Goal: Task Accomplishment & Management: Manage account settings

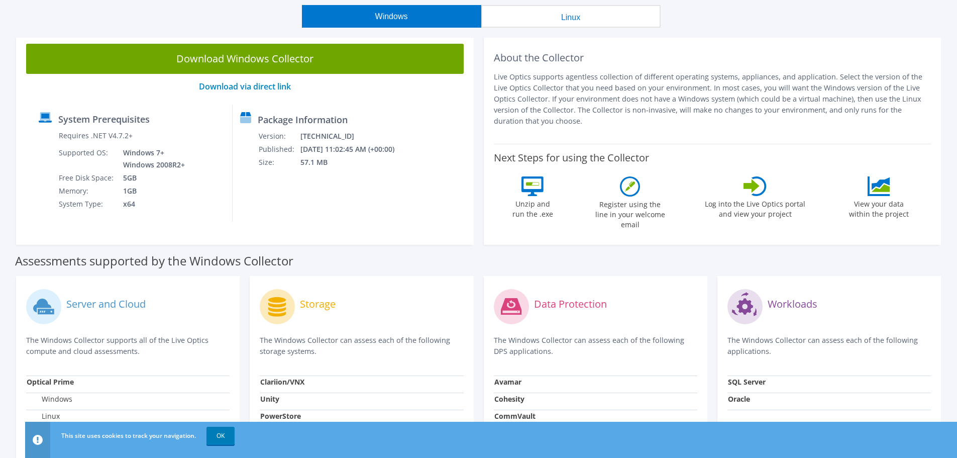
scroll to position [38, 0]
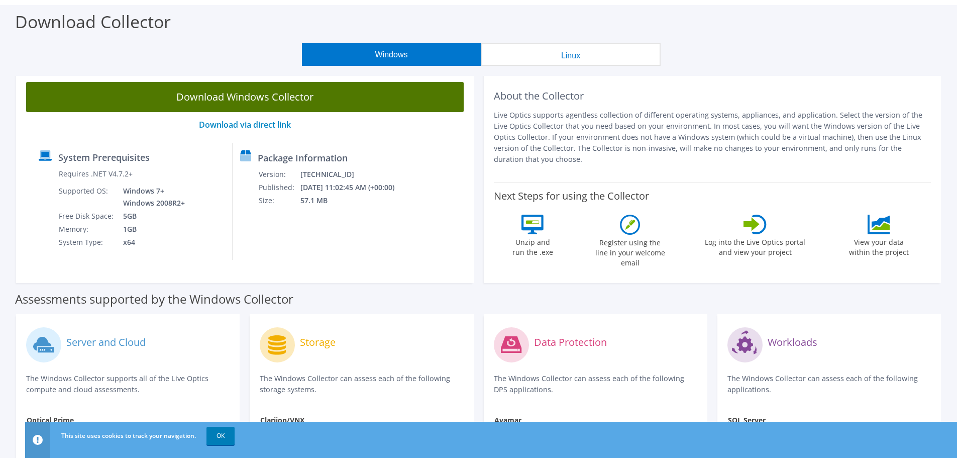
click at [234, 97] on link "Download Windows Collector" at bounding box center [245, 97] width 438 height 30
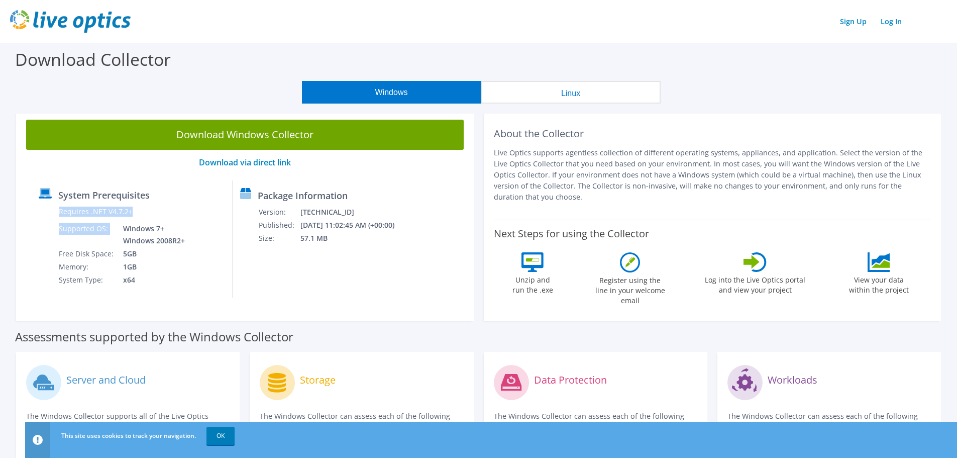
drag, startPoint x: 189, startPoint y: 238, endPoint x: 116, endPoint y: 224, distance: 74.8
click at [116, 224] on div "System Prerequisites Requires .NET V4.7.2+ Supported OS: Windows 7+ Windows 200…" at bounding box center [131, 238] width 201 height 117
click at [120, 230] on td "Windows 7+ Windows 2008R2+" at bounding box center [151, 234] width 71 height 25
click at [141, 248] on td "5GB" at bounding box center [151, 253] width 71 height 13
click at [181, 262] on td "1GB" at bounding box center [151, 266] width 71 height 13
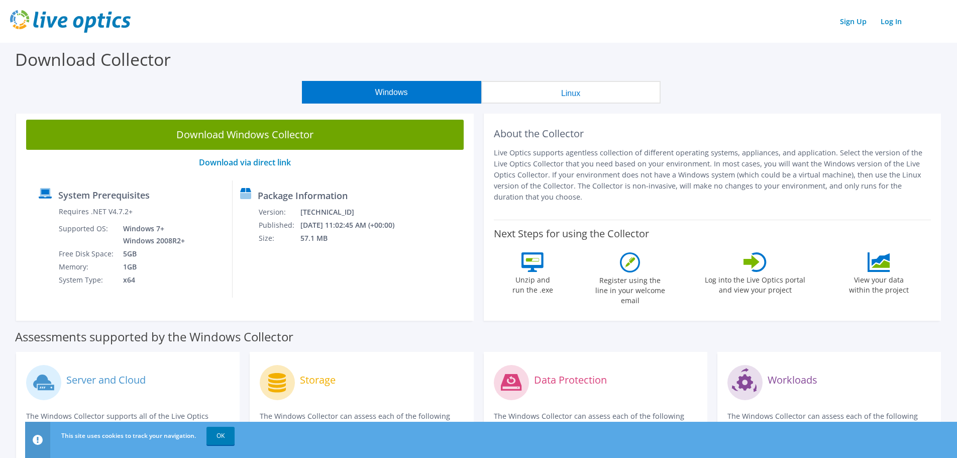
click at [140, 332] on label "Assessments supported by the Windows Collector" at bounding box center [154, 337] width 278 height 10
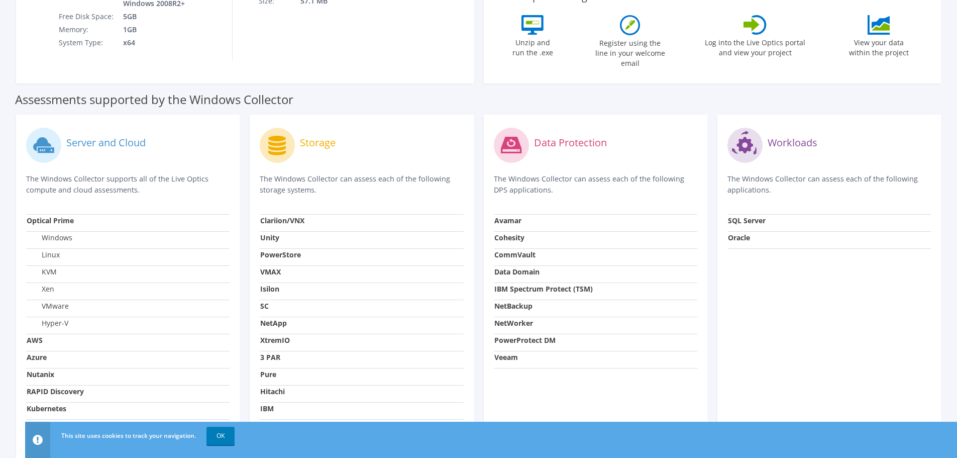
scroll to position [289, 0]
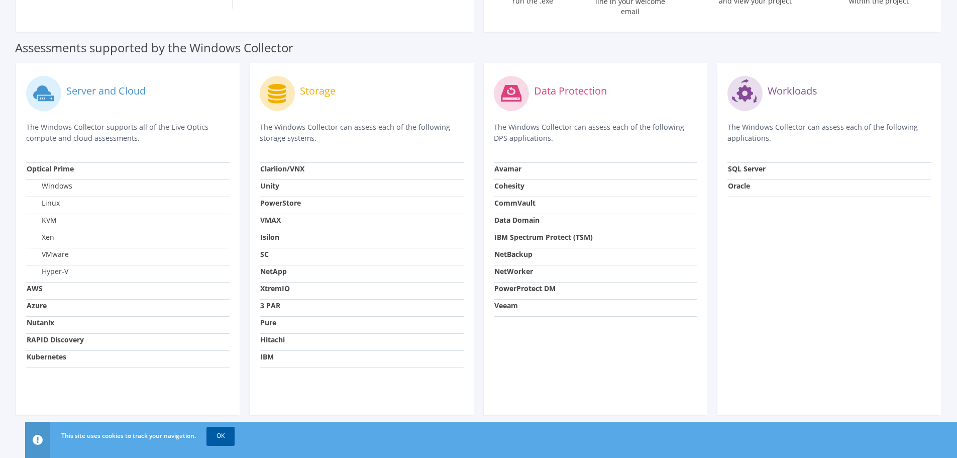
click at [224, 432] on link "OK" at bounding box center [221, 436] width 28 height 18
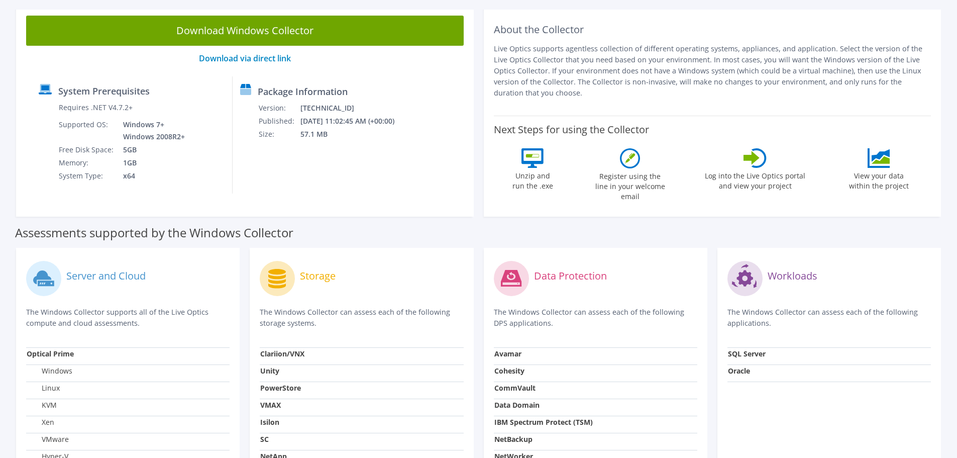
scroll to position [0, 0]
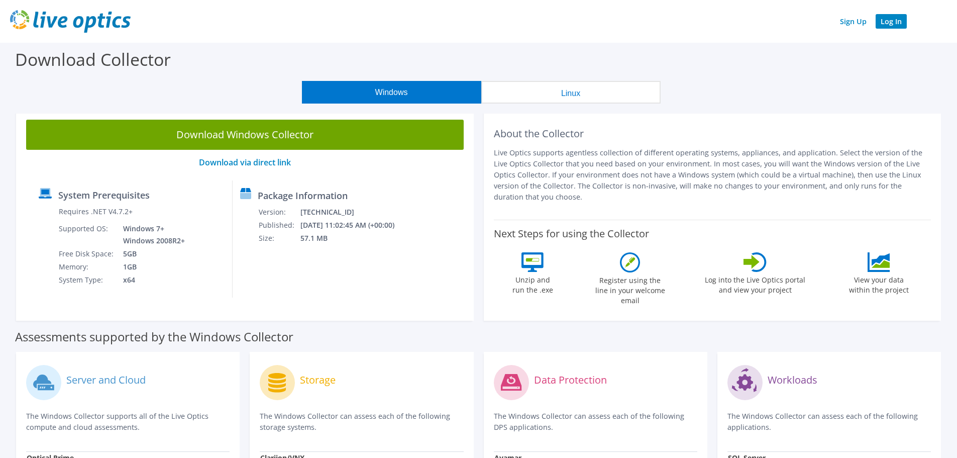
click at [886, 19] on link "Log In" at bounding box center [891, 21] width 31 height 15
click at [890, 22] on link "Log In" at bounding box center [891, 21] width 31 height 15
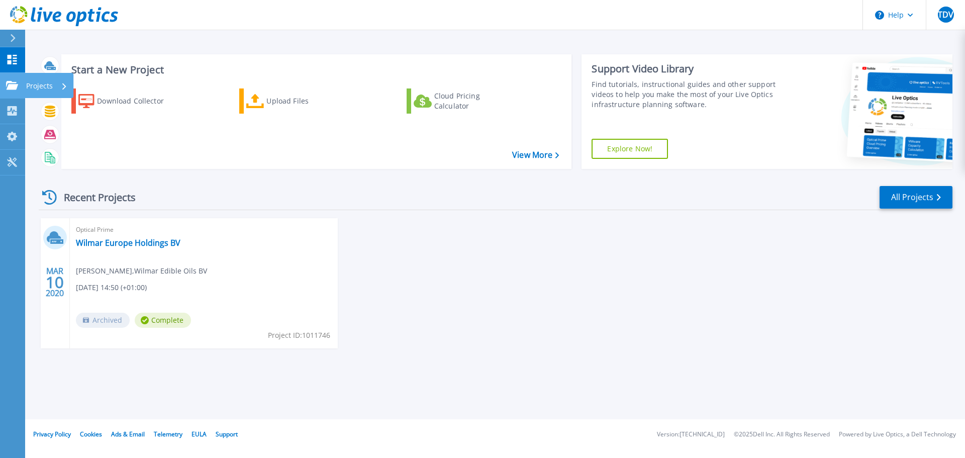
click at [4, 86] on link "Projects Projects" at bounding box center [12, 86] width 25 height 26
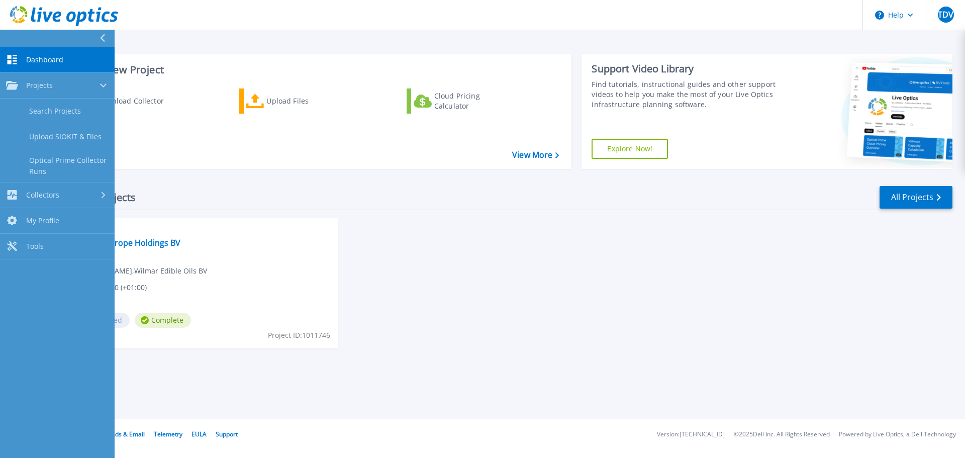
click at [16, 64] on icon at bounding box center [13, 60] width 10 height 10
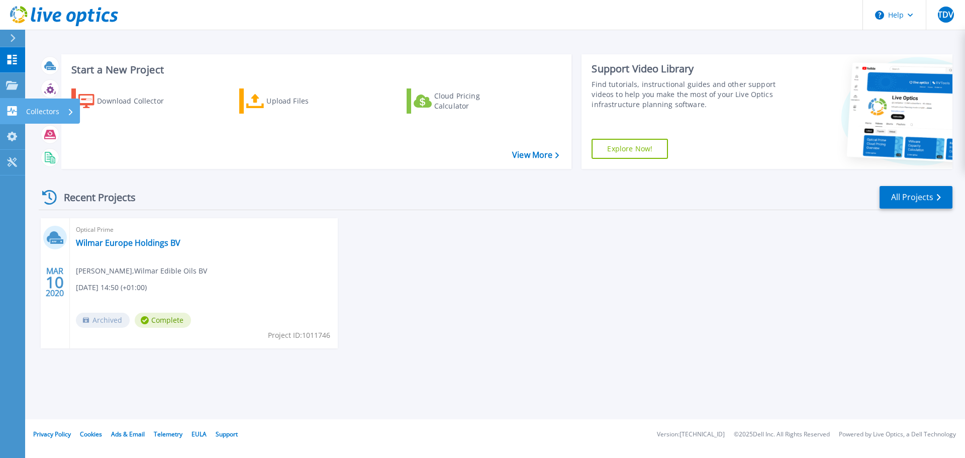
click at [17, 112] on icon at bounding box center [13, 111] width 10 height 10
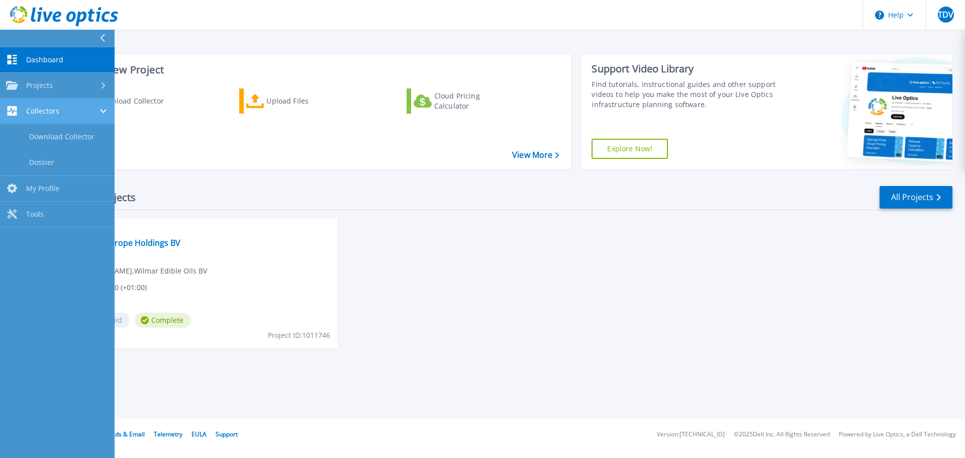
click at [16, 113] on icon at bounding box center [13, 111] width 10 height 10
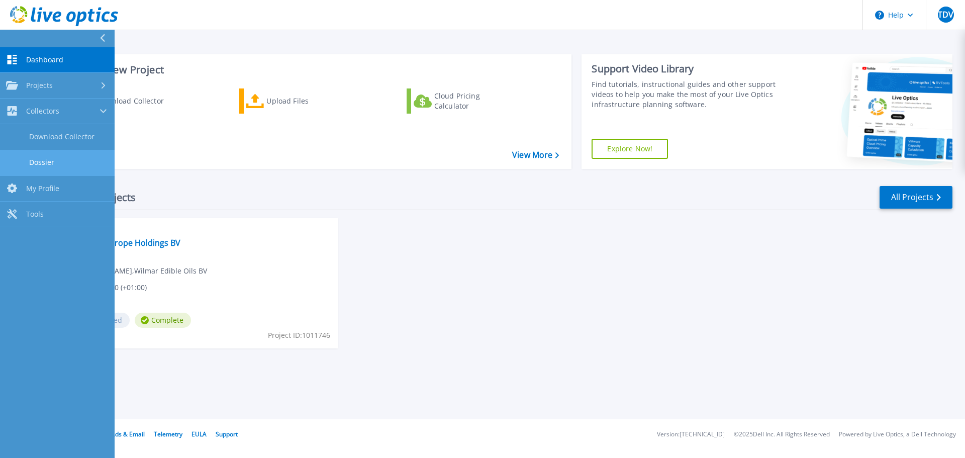
click at [47, 164] on link "Dossier" at bounding box center [57, 163] width 115 height 26
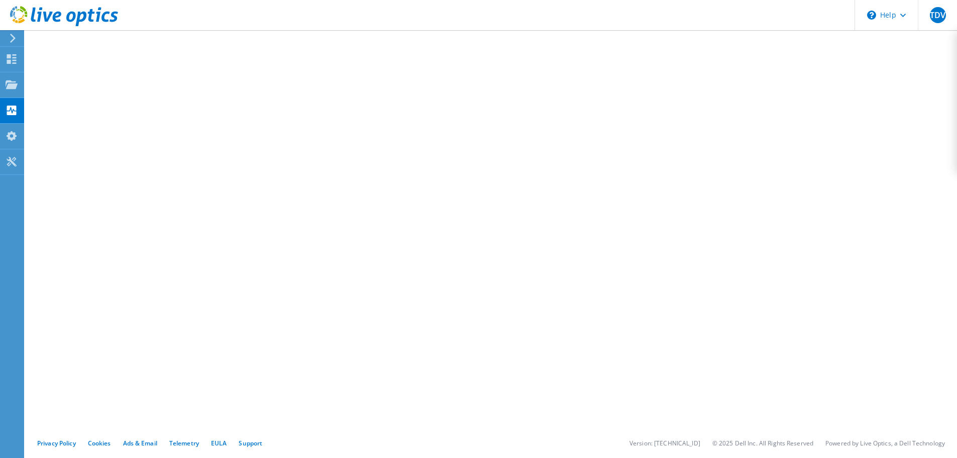
click at [15, 35] on icon at bounding box center [13, 38] width 8 height 9
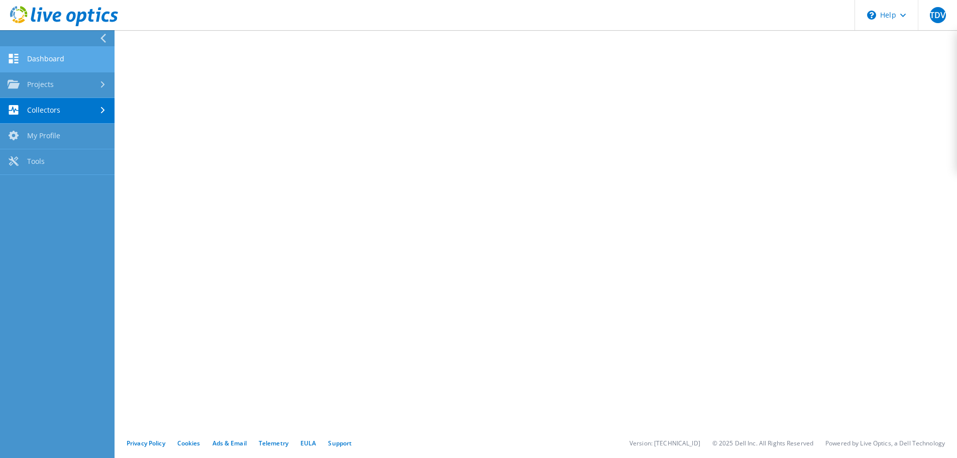
click at [32, 58] on link "Dashboard" at bounding box center [57, 60] width 115 height 26
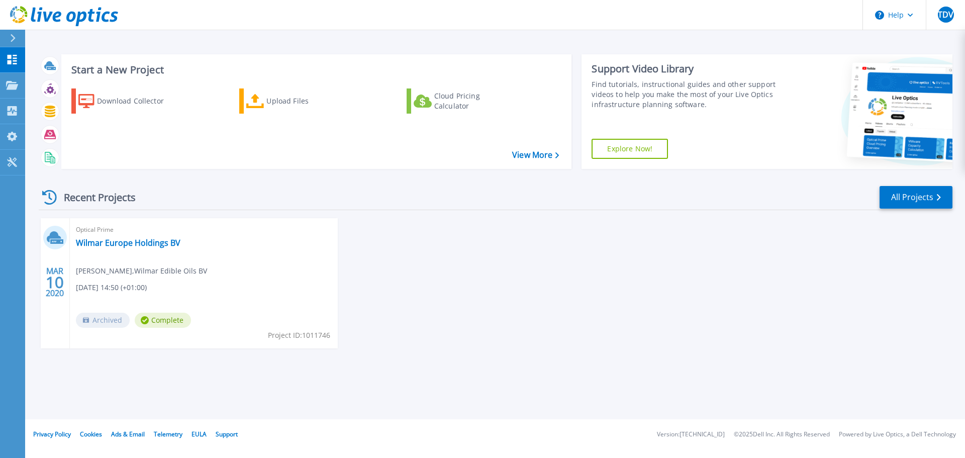
click at [91, 273] on span "Tim de Voogd , Wilmar Edible Oils BV" at bounding box center [141, 270] width 131 height 11
click at [106, 243] on link "Wilmar Europe Holdings BV" at bounding box center [128, 243] width 105 height 10
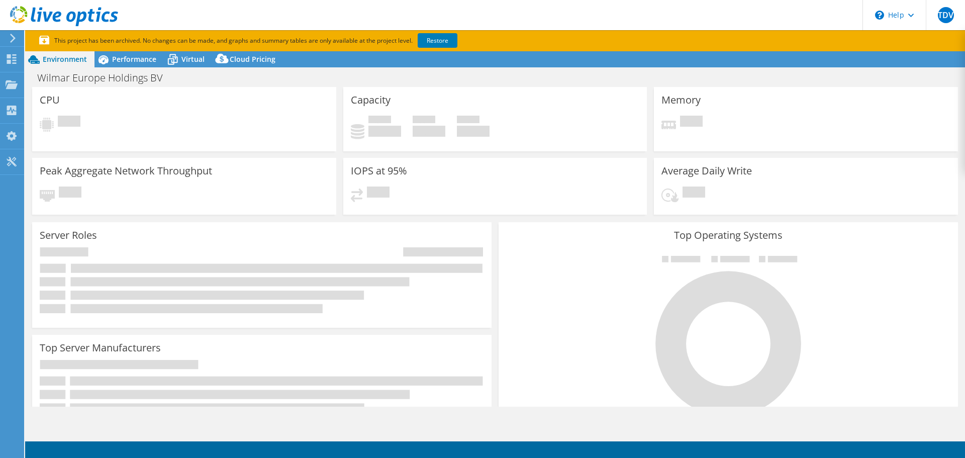
select select "USD"
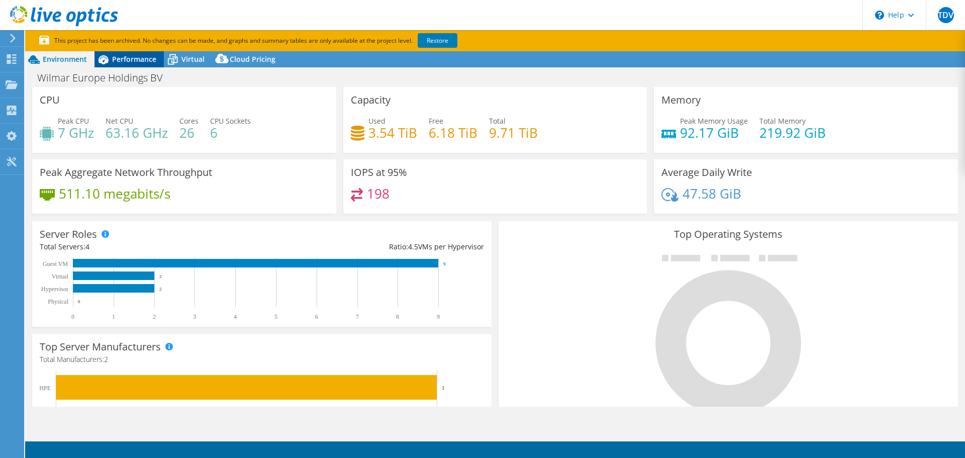
click at [144, 62] on span "Performance" at bounding box center [134, 59] width 44 height 10
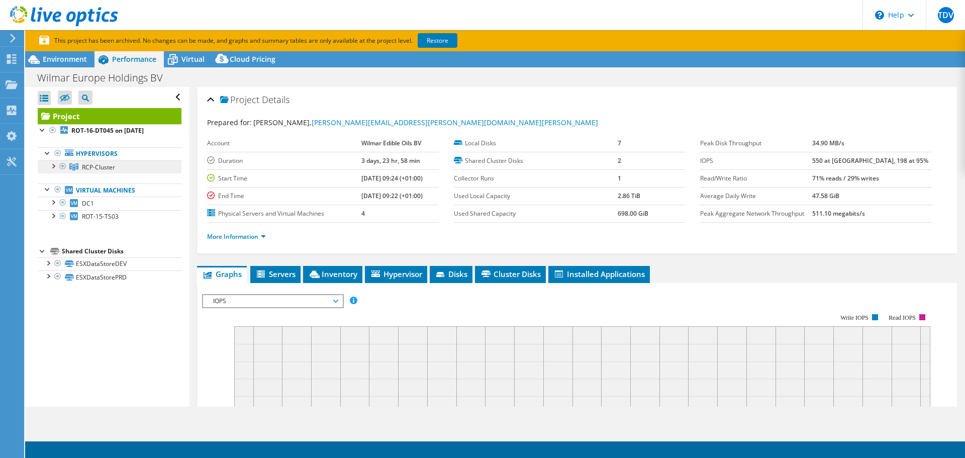
click at [89, 166] on span "RCP-Cluster" at bounding box center [98, 167] width 33 height 9
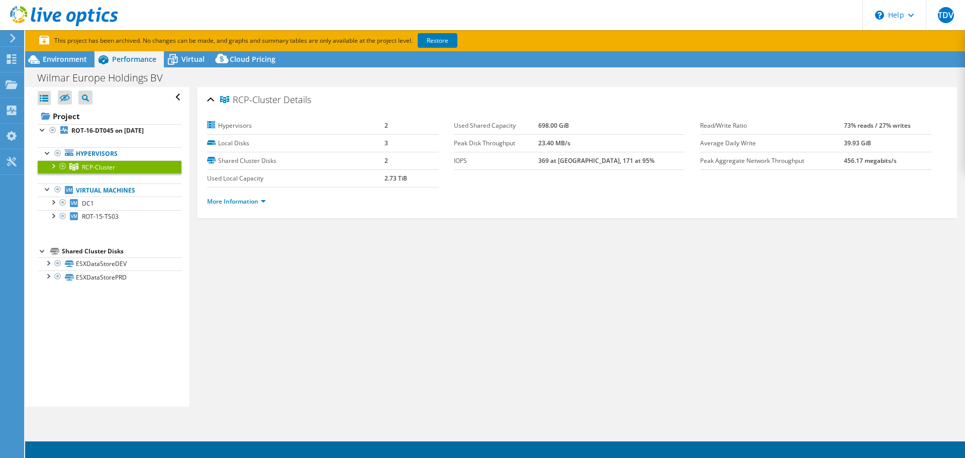
click at [55, 167] on div at bounding box center [53, 165] width 10 height 10
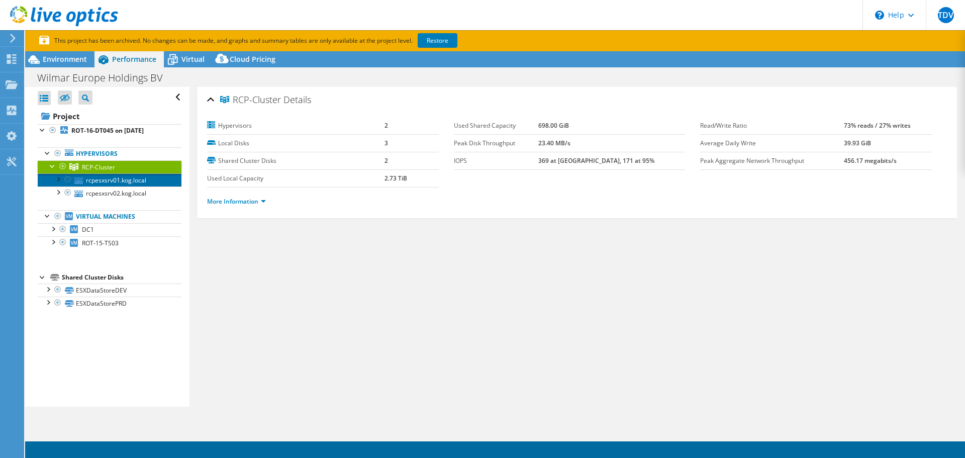
click at [103, 177] on link "rcpesxsrv01.kog.local" at bounding box center [110, 179] width 144 height 13
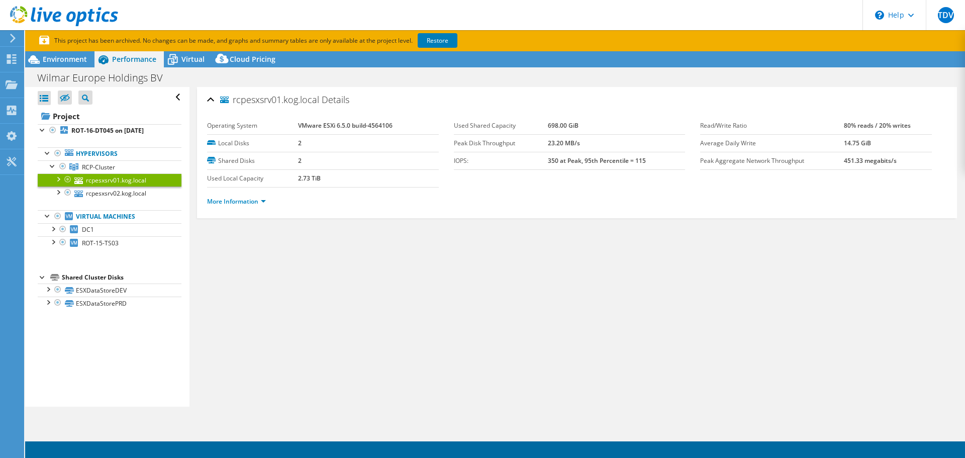
click at [57, 180] on div at bounding box center [58, 178] width 10 height 10
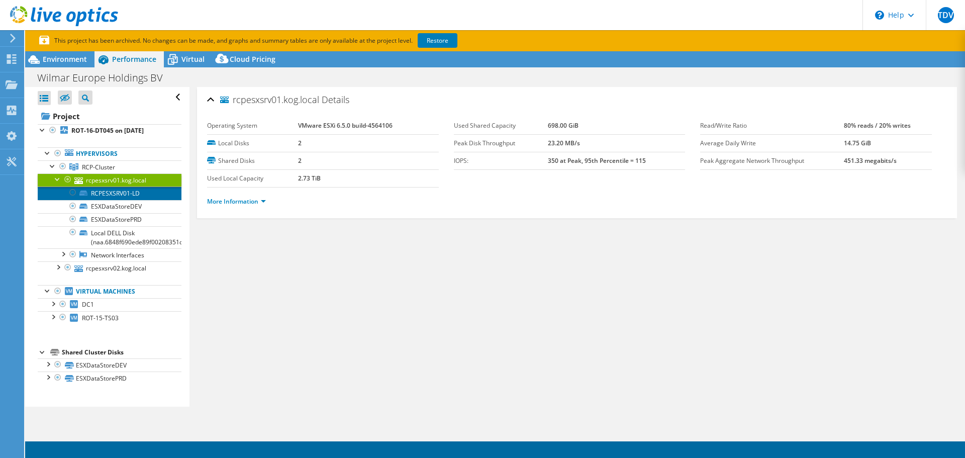
click at [139, 196] on link "RCPESXSRV01-LD" at bounding box center [110, 192] width 144 height 13
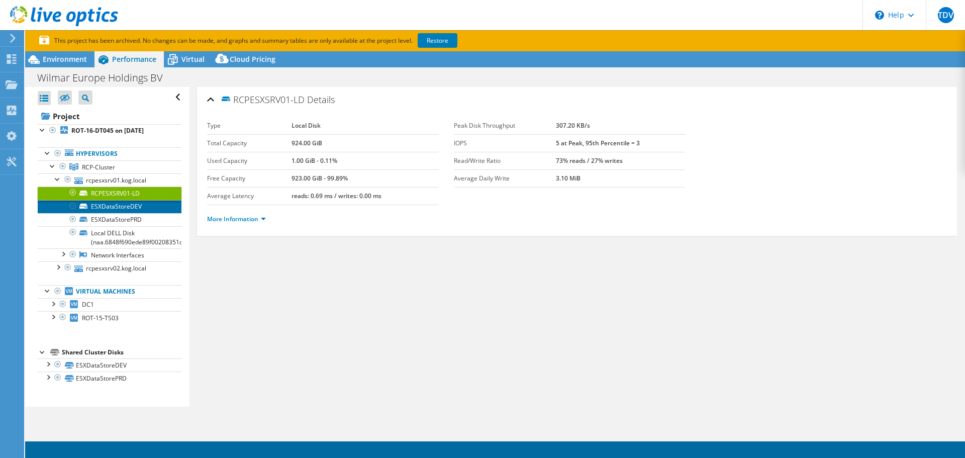
click at [136, 204] on link "ESXDataStoreDEV" at bounding box center [110, 206] width 144 height 13
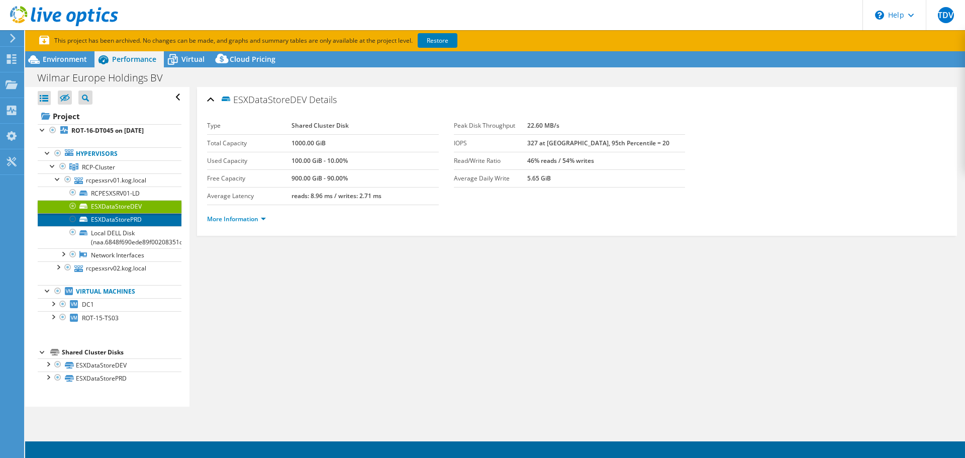
click at [132, 217] on link "ESXDataStorePRD" at bounding box center [110, 219] width 144 height 13
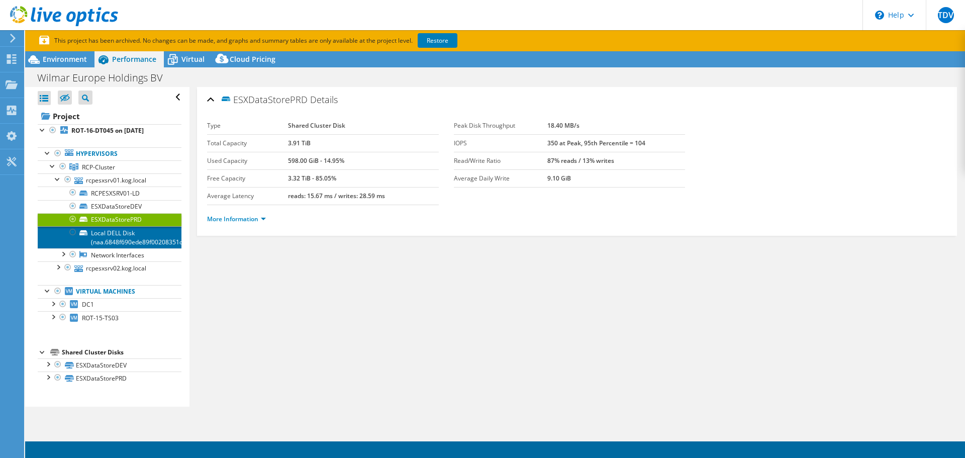
click at [125, 238] on link "Local DELL Disk (naa.6848f690ede89f00208351c85439cc74)" at bounding box center [110, 237] width 144 height 22
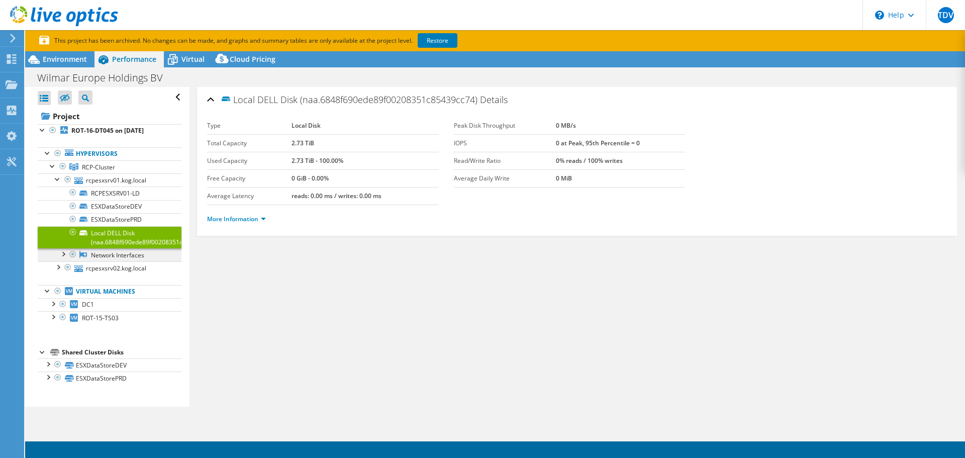
click at [121, 251] on link "Network Interfaces" at bounding box center [110, 254] width 144 height 13
click at [121, 252] on link "Network Interfaces" at bounding box center [110, 254] width 144 height 13
click at [121, 253] on link "Network Interfaces" at bounding box center [110, 254] width 144 height 13
click at [118, 255] on link "Network Interfaces" at bounding box center [110, 254] width 144 height 13
click at [59, 56] on span "Environment" at bounding box center [65, 59] width 44 height 10
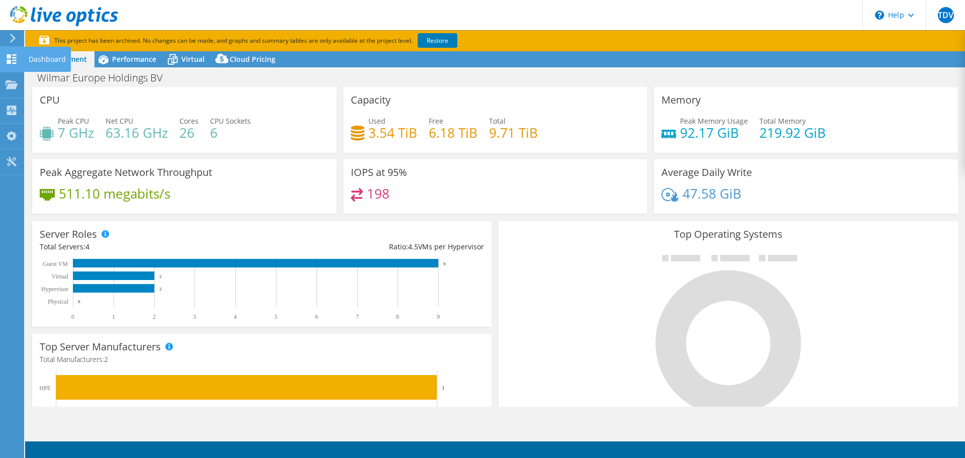
click at [27, 61] on div "Dashboard" at bounding box center [47, 59] width 47 height 25
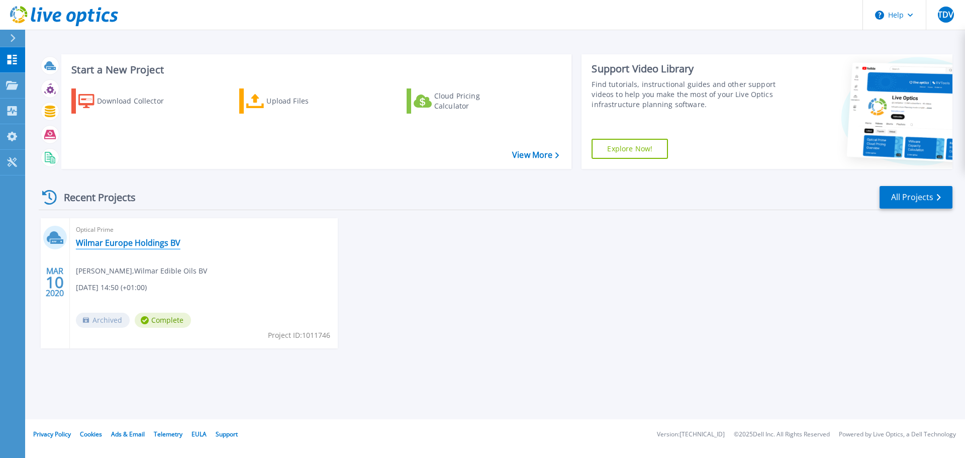
drag, startPoint x: 190, startPoint y: 260, endPoint x: 134, endPoint y: 243, distance: 59.0
drag, startPoint x: 134, startPoint y: 243, endPoint x: 9, endPoint y: 88, distance: 198.9
click at [9, 88] on icon at bounding box center [12, 85] width 12 height 9
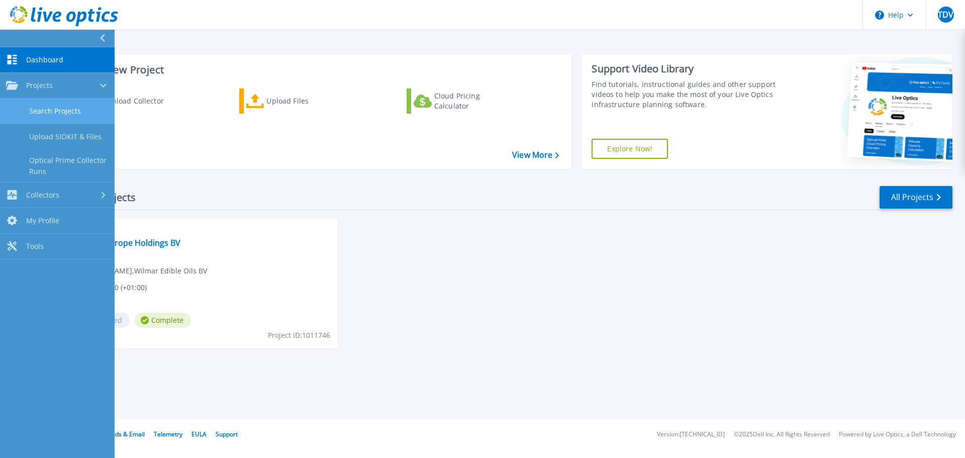
click at [71, 108] on link "Search Projects" at bounding box center [57, 111] width 115 height 26
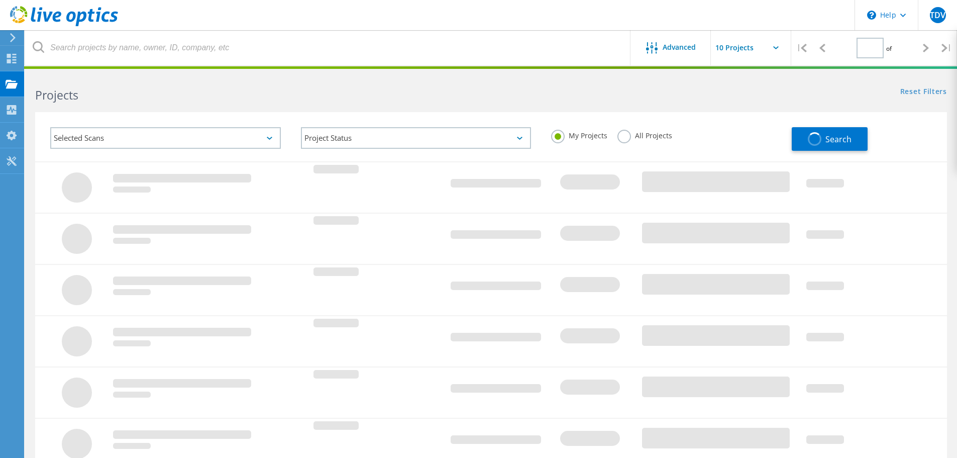
type input "1"
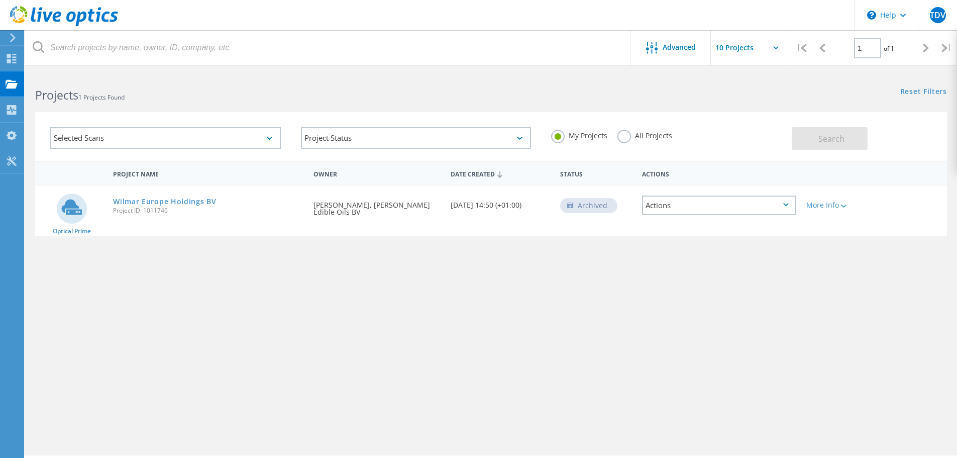
click at [786, 203] on icon at bounding box center [786, 204] width 6 height 3
click at [885, 212] on div "Optical Prime Wilmar Europe Holdings BV Project ID: 1011746 Requested By [PERSO…" at bounding box center [491, 210] width 912 height 50
click at [792, 208] on div "Actions" at bounding box center [719, 205] width 154 height 20
click at [851, 204] on div "More Info" at bounding box center [837, 204] width 63 height 7
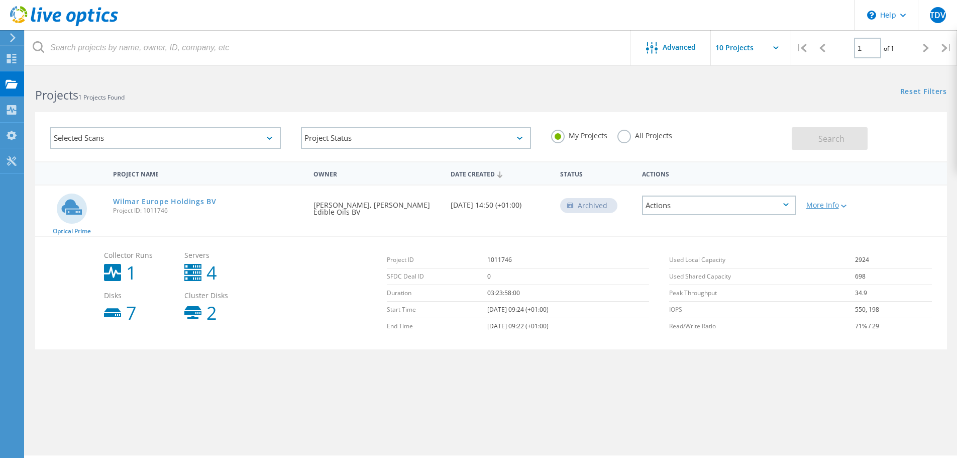
click at [844, 206] on icon at bounding box center [844, 205] width 6 height 3
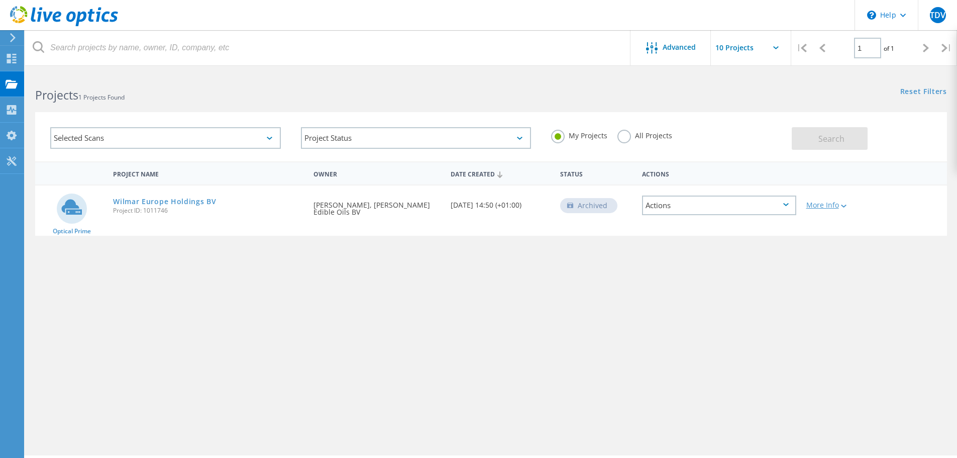
click at [844, 206] on icon at bounding box center [844, 205] width 6 height 3
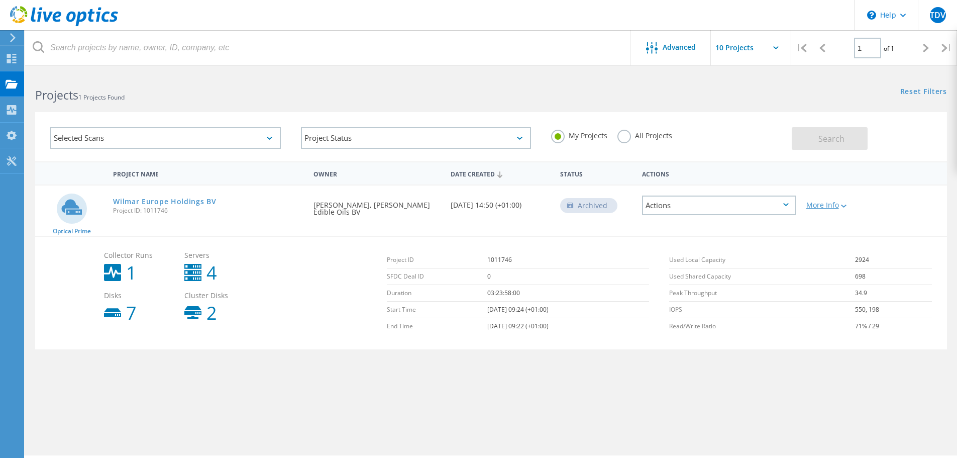
click at [844, 206] on icon at bounding box center [844, 205] width 6 height 3
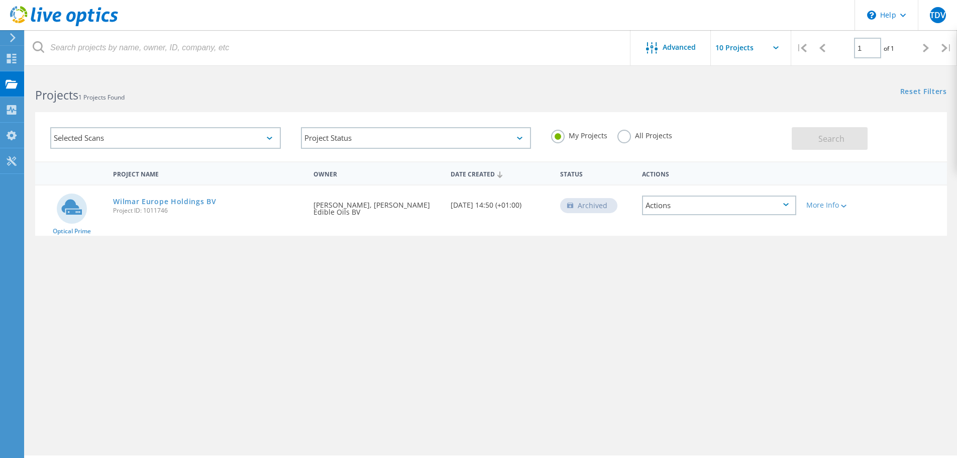
click at [786, 204] on icon at bounding box center [786, 204] width 6 height 3
click at [727, 220] on div "Delete" at bounding box center [719, 221] width 152 height 16
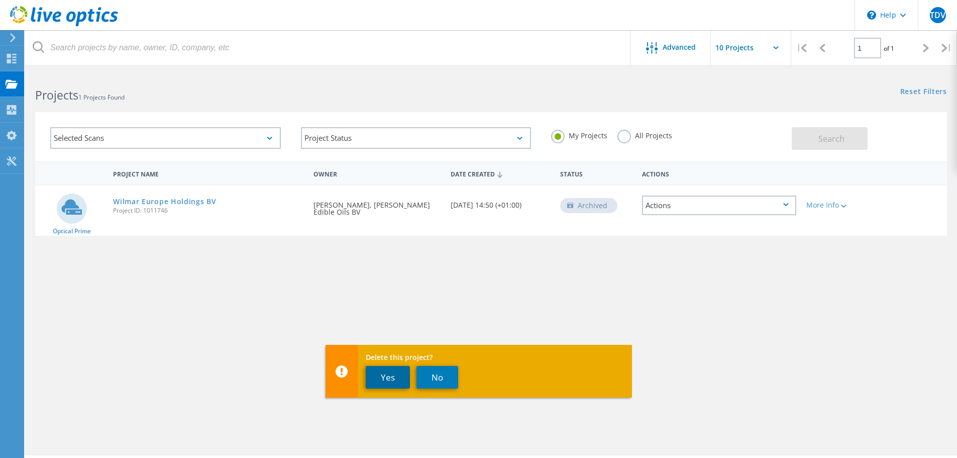
click at [387, 373] on button "Yes" at bounding box center [388, 377] width 44 height 23
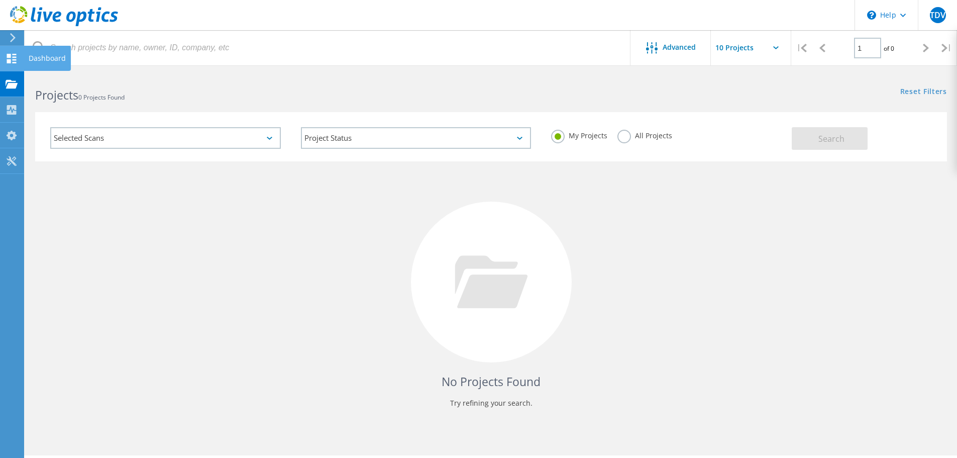
click at [10, 63] on use at bounding box center [12, 59] width 10 height 10
